Goal: Task Accomplishment & Management: Use online tool/utility

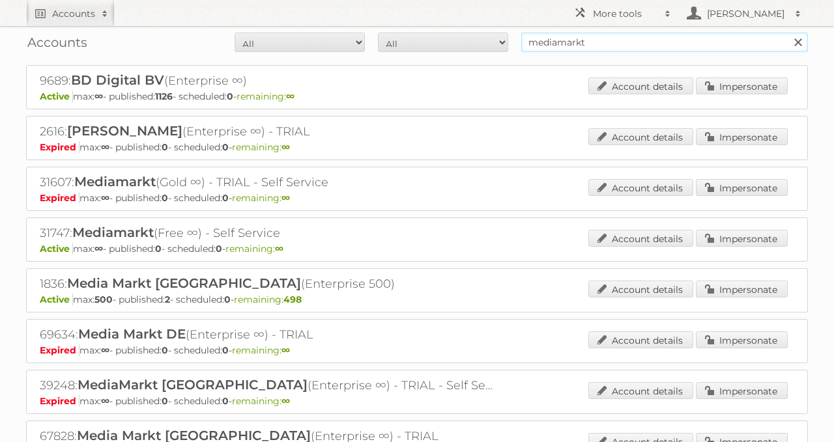
click at [604, 46] on input "mediamarkt" at bounding box center [664, 43] width 287 height 20
type input "dirck 3"
click at [787, 33] on input "Search" at bounding box center [797, 43] width 20 height 20
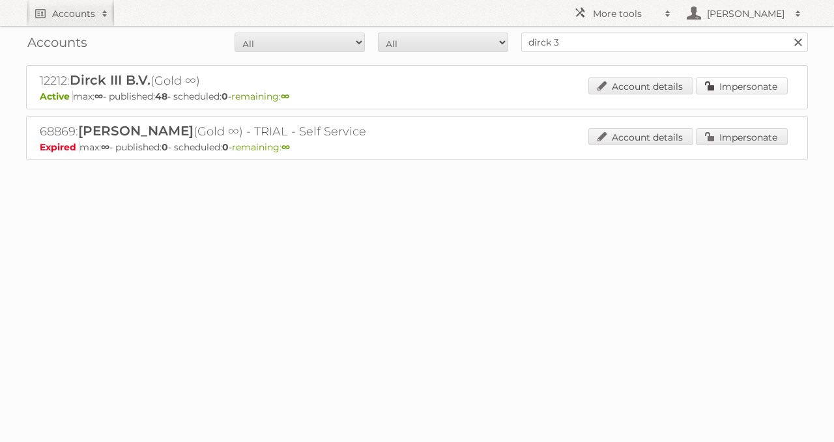
click at [730, 85] on link "Impersonate" at bounding box center [742, 86] width 92 height 17
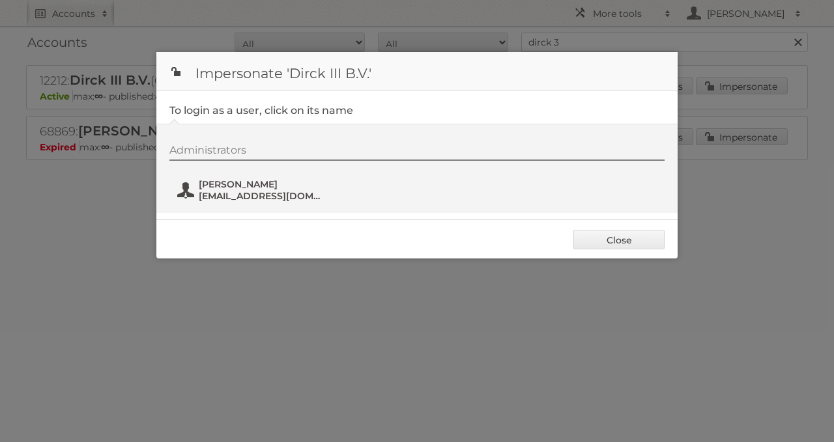
click at [236, 182] on span "[PERSON_NAME]" at bounding box center [262, 184] width 126 height 12
